Goal: Task Accomplishment & Management: Manage account settings

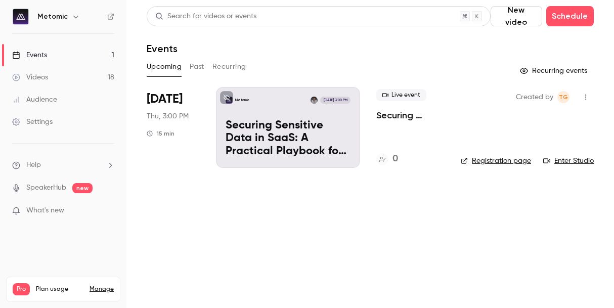
click at [248, 136] on p "Securing Sensitive Data in SaaS: A Practical Playbook for Financial Services at…" at bounding box center [287, 138] width 125 height 39
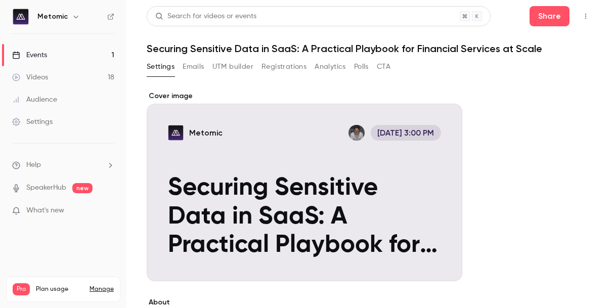
click at [167, 68] on button "Settings" at bounding box center [161, 67] width 28 height 16
click at [89, 55] on link "Events 1" at bounding box center [63, 55] width 126 height 22
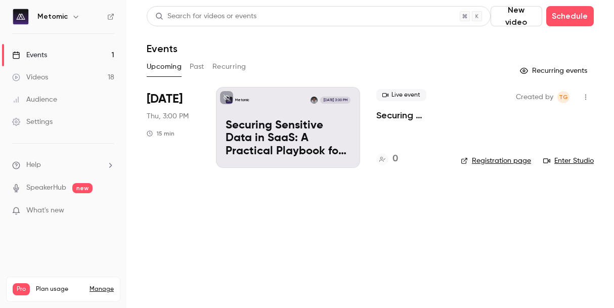
click at [591, 98] on button "button" at bounding box center [585, 97] width 16 height 16
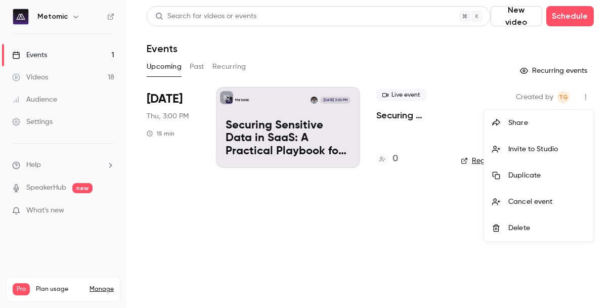
click at [518, 225] on div "Delete" at bounding box center [546, 228] width 77 height 10
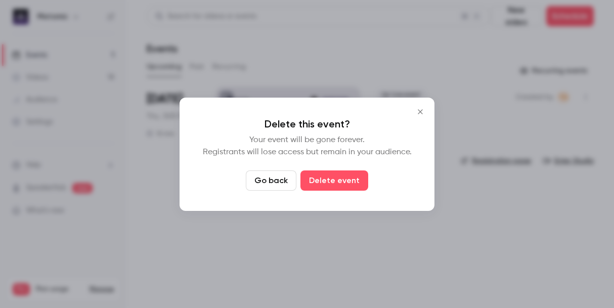
click at [334, 169] on div "Delete this event? Your event will be gone forever. Registrants will lose acces…" at bounding box center [306, 154] width 255 height 113
click at [334, 179] on button "Delete event" at bounding box center [334, 180] width 68 height 20
